Goal: Communication & Community: Answer question/provide support

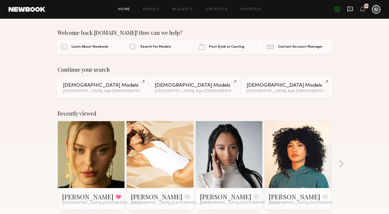
click at [348, 9] on icon at bounding box center [350, 9] width 6 height 6
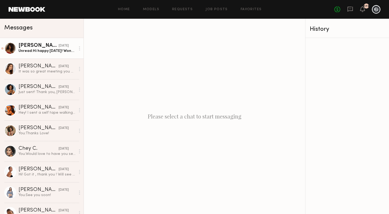
click at [42, 48] on div "[PERSON_NAME]" at bounding box center [38, 45] width 40 height 5
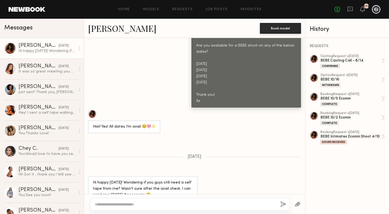
scroll to position [379, 0]
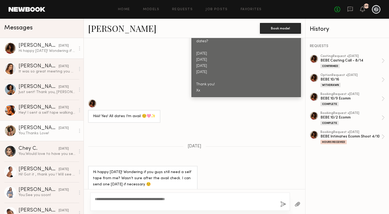
type textarea "**********"
click at [43, 131] on div "You: Thanks Love!" at bounding box center [46, 133] width 57 height 5
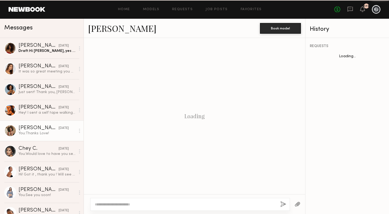
scroll to position [252, 0]
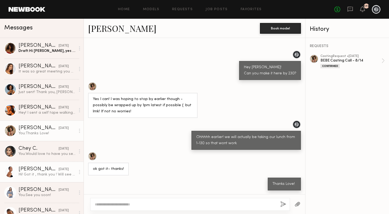
click at [59, 173] on div "Hi! Got it , thank you ! Will see you [DATE]" at bounding box center [46, 174] width 57 height 5
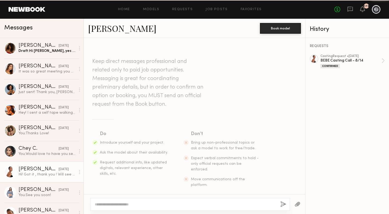
scroll to position [192, 0]
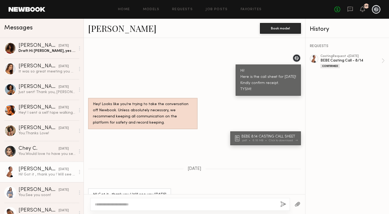
click at [258, 139] on div "6.16 MB" at bounding box center [261, 140] width 16 height 3
